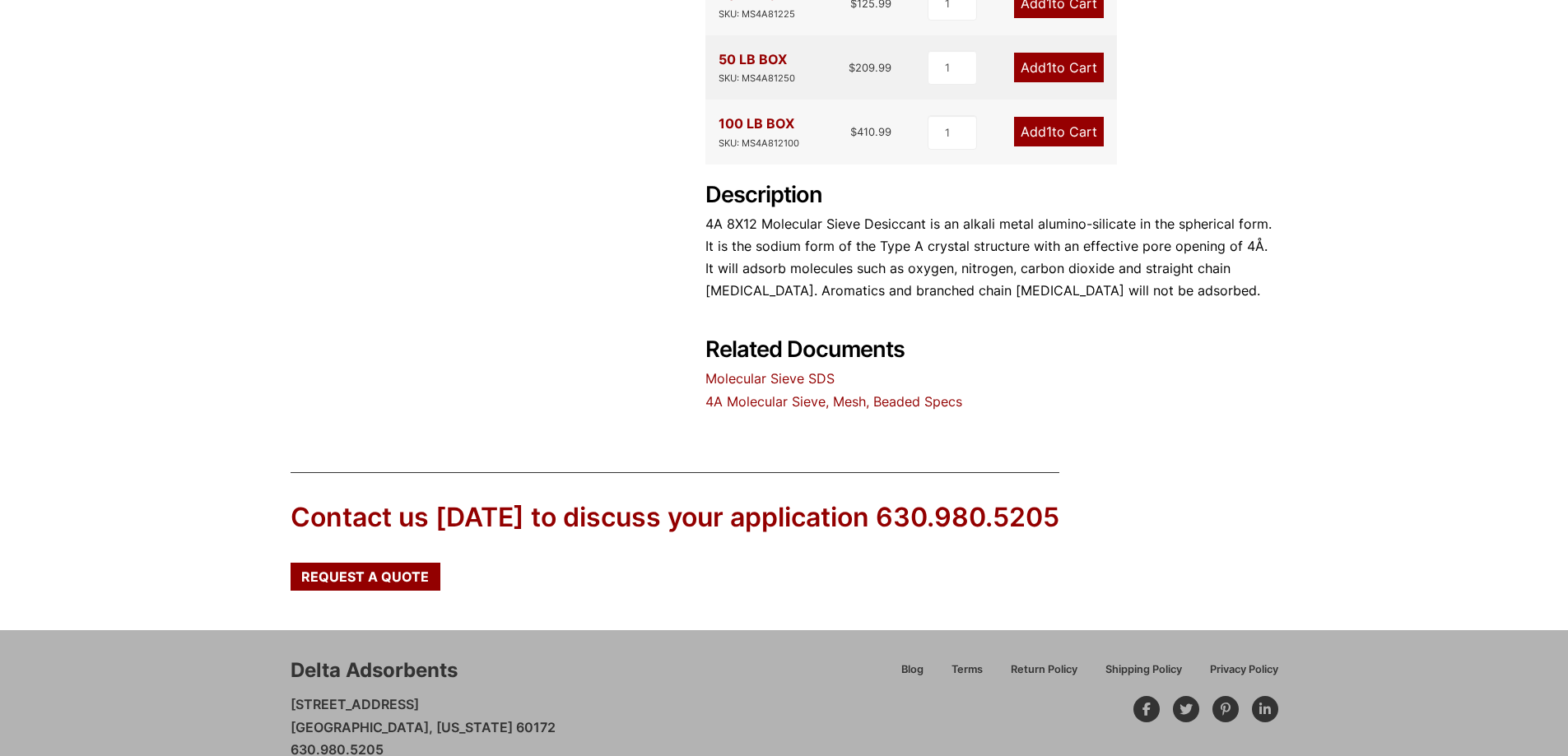
scroll to position [701, 0]
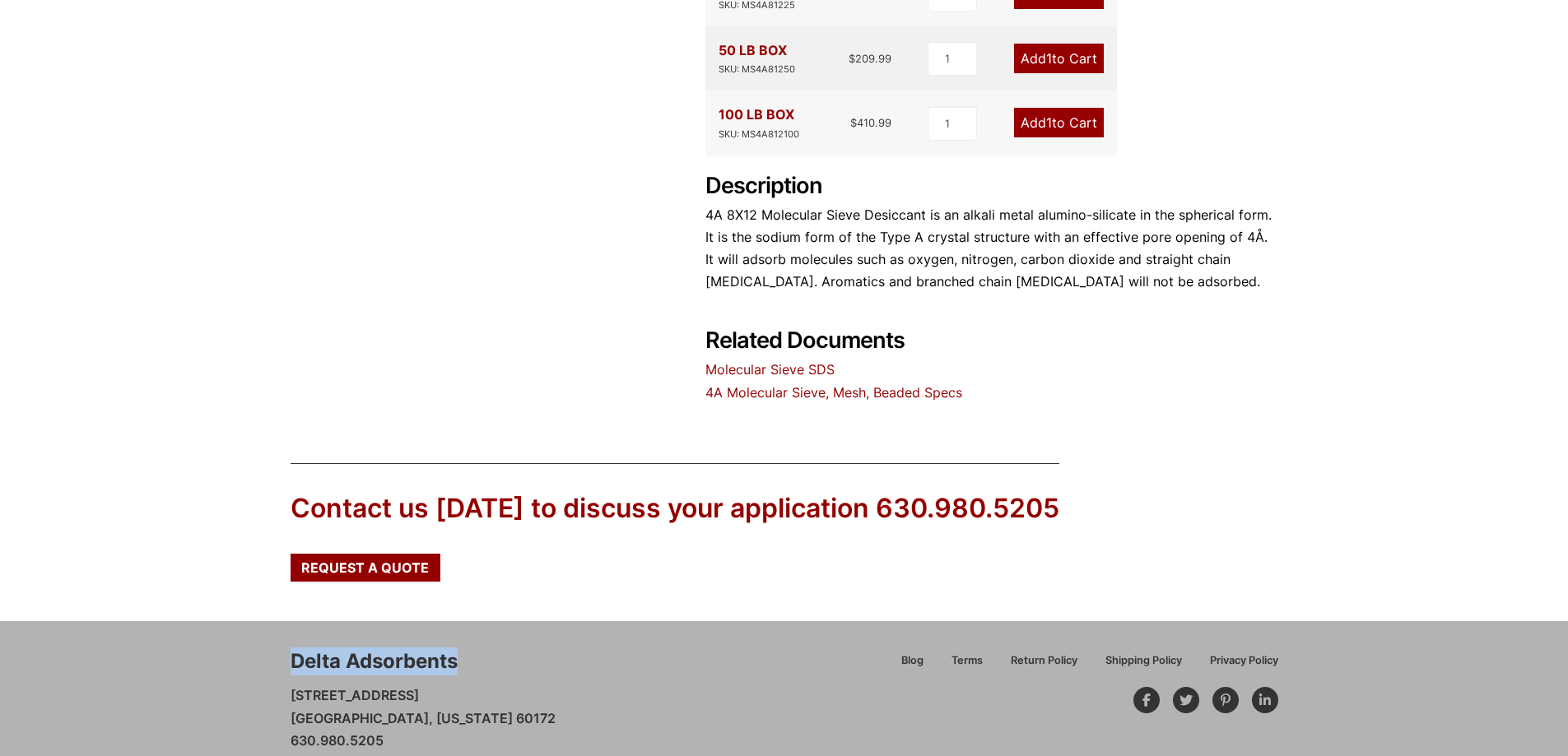
drag, startPoint x: 455, startPoint y: 618, endPoint x: 288, endPoint y: 612, distance: 167.1
click at [288, 621] on div "Delta Adsorbents [STREET_ADDRESS][US_STATE] 630.980.5205 [EMAIL_ADDRESS][DOMAIN…" at bounding box center [784, 711] width 1568 height 179
copy div "Delta Adsorbents"
drag, startPoint x: 444, startPoint y: 648, endPoint x: 288, endPoint y: 641, distance: 156.2
click at [288, 641] on div "Delta Adsorbents [STREET_ADDRESS][US_STATE] 630.980.5205 [EMAIL_ADDRESS][DOMAIN…" at bounding box center [784, 711] width 1568 height 179
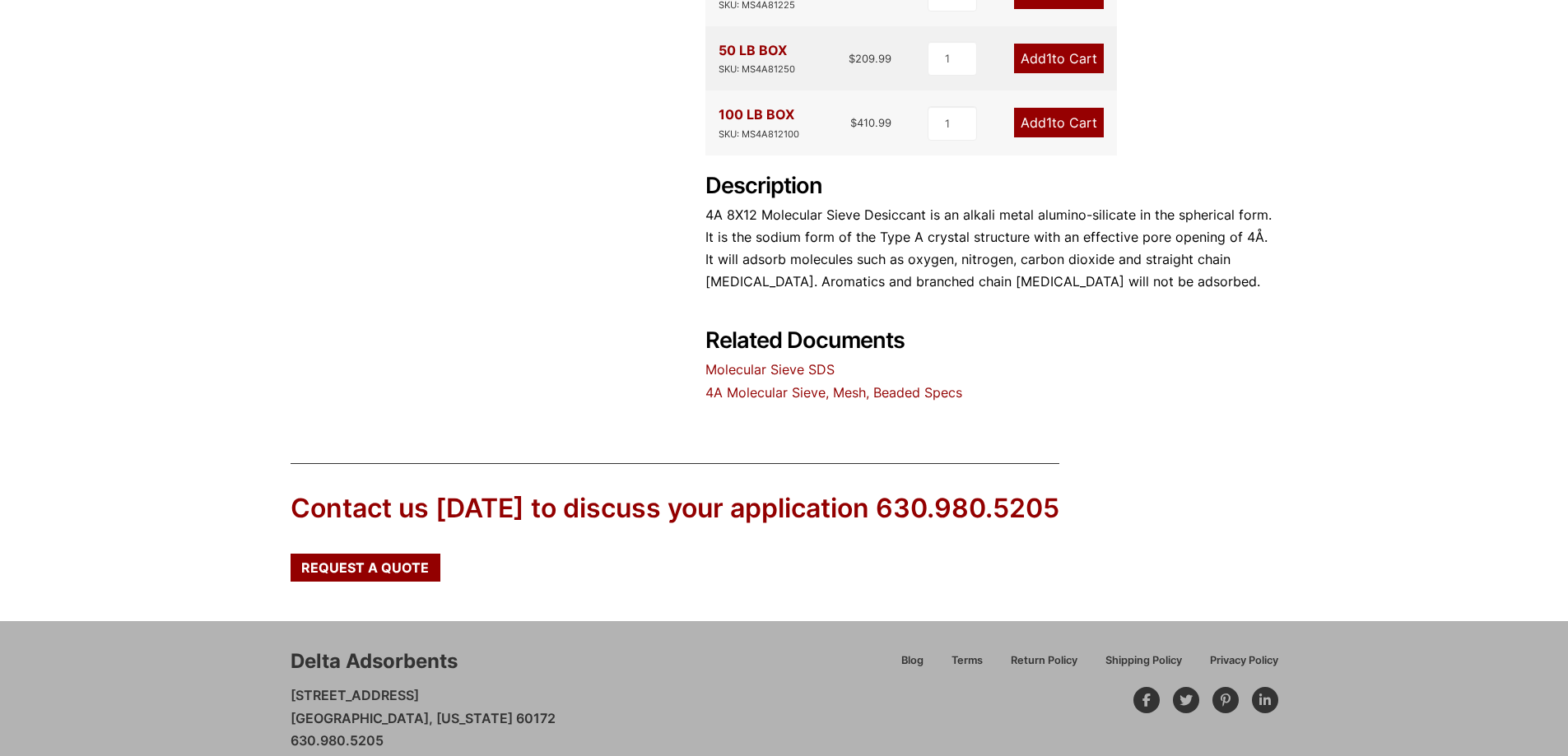
drag, startPoint x: 324, startPoint y: 647, endPoint x: 408, endPoint y: 459, distance: 205.9
click at [408, 490] on div "Contact us [DATE] to discuss your application 630.980.5205" at bounding box center [674, 508] width 768 height 37
drag, startPoint x: 430, startPoint y: 674, endPoint x: 290, endPoint y: 668, distance: 140.1
click at [290, 684] on p "[STREET_ADDRESS][US_STATE] 630.980.5205 [EMAIL_ADDRESS][DOMAIN_NAME]" at bounding box center [422, 729] width 265 height 90
copy p "[GEOGRAPHIC_DATA], [US_STATE] 60172"
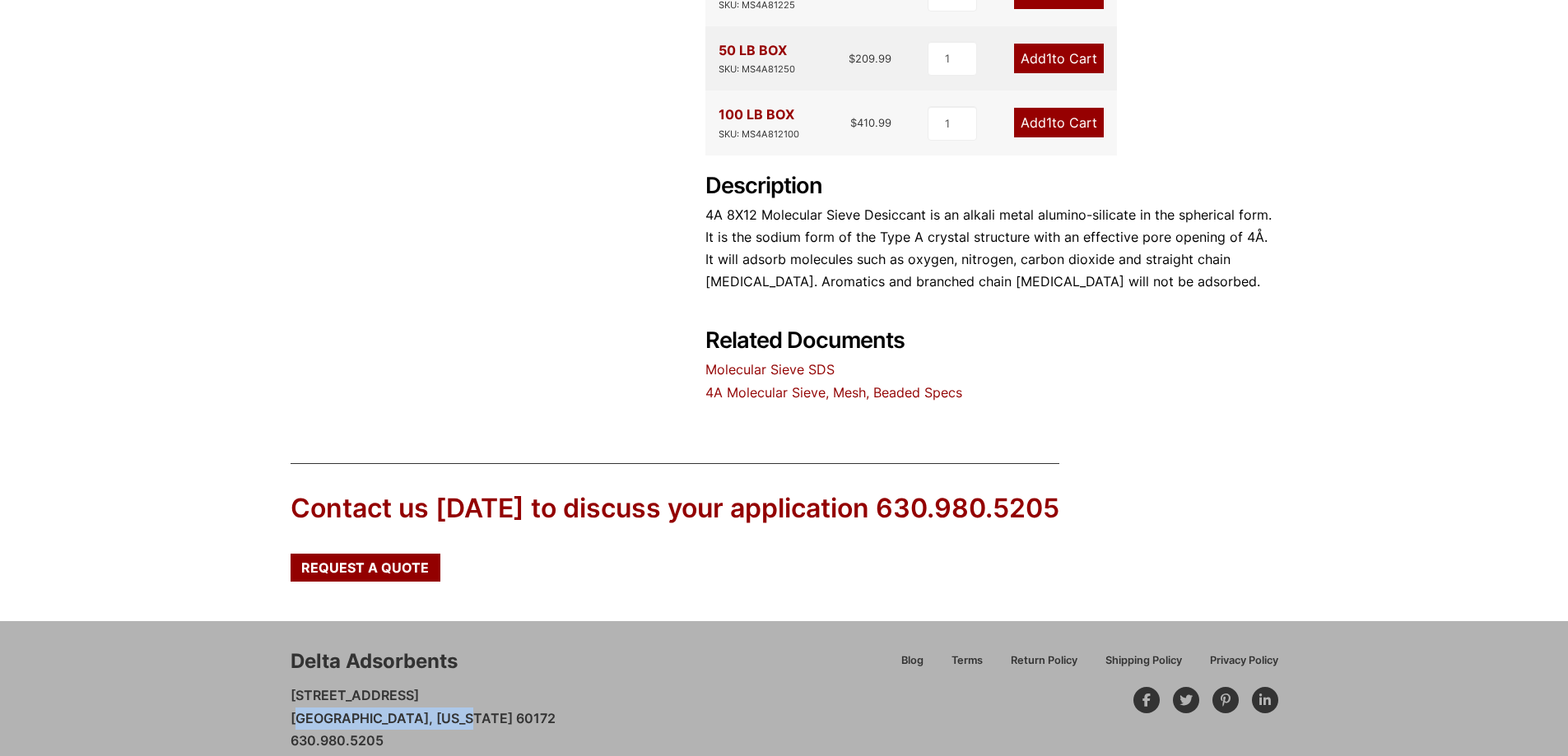
drag, startPoint x: 410, startPoint y: 701, endPoint x: 413, endPoint y: 693, distance: 8.5
click at [410, 701] on p "[STREET_ADDRESS][US_STATE] 630.980.5205 [EMAIL_ADDRESS][DOMAIN_NAME]" at bounding box center [422, 729] width 265 height 90
drag, startPoint x: 439, startPoint y: 680, endPoint x: 289, endPoint y: 650, distance: 153.0
click at [290, 684] on p "[STREET_ADDRESS][US_STATE] 630.980.5205 [EMAIL_ADDRESS][DOMAIN_NAME]" at bounding box center [422, 729] width 265 height 90
copy p "[STREET_ADDRESS][US_STATE]"
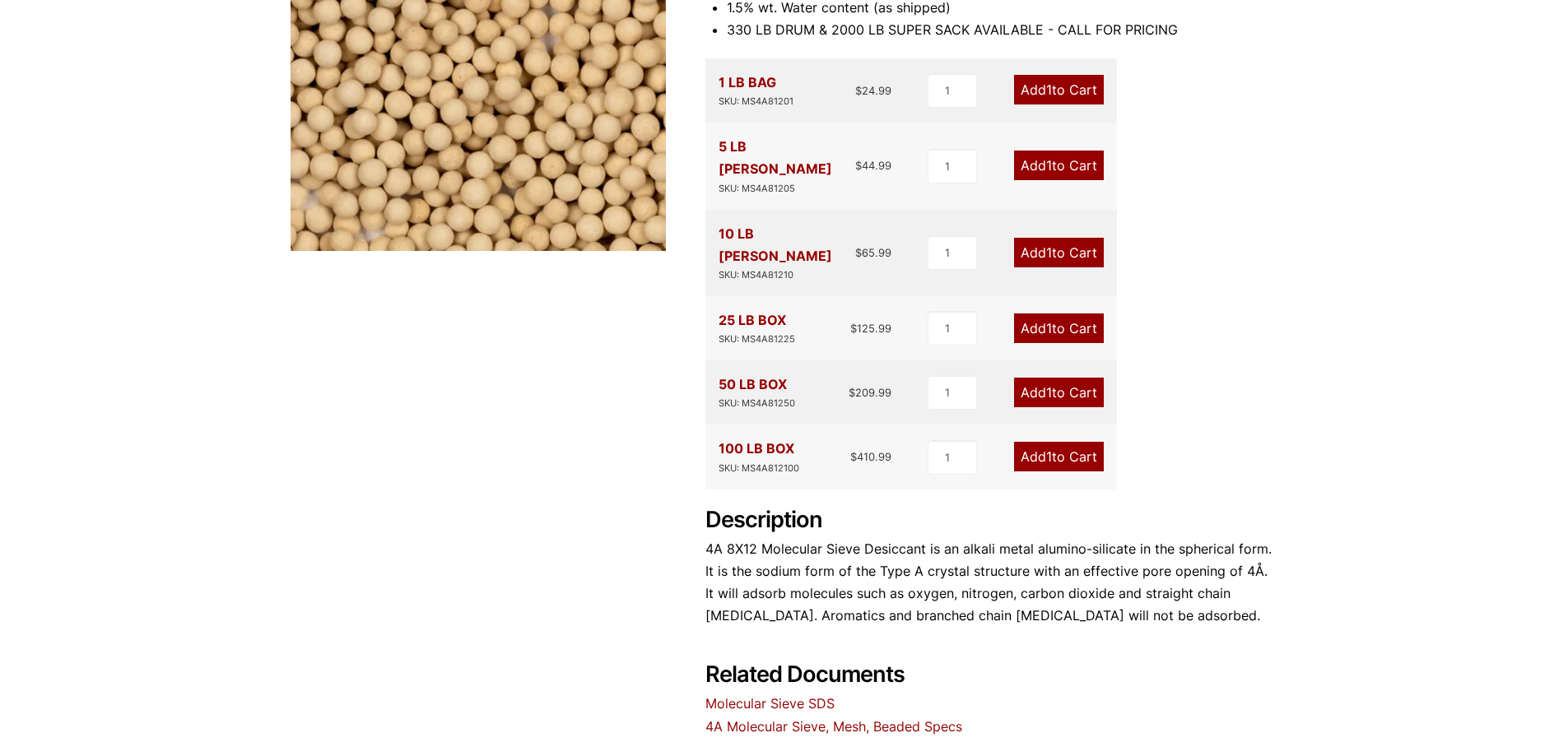
scroll to position [125, 0]
